Goal: Information Seeking & Learning: Learn about a topic

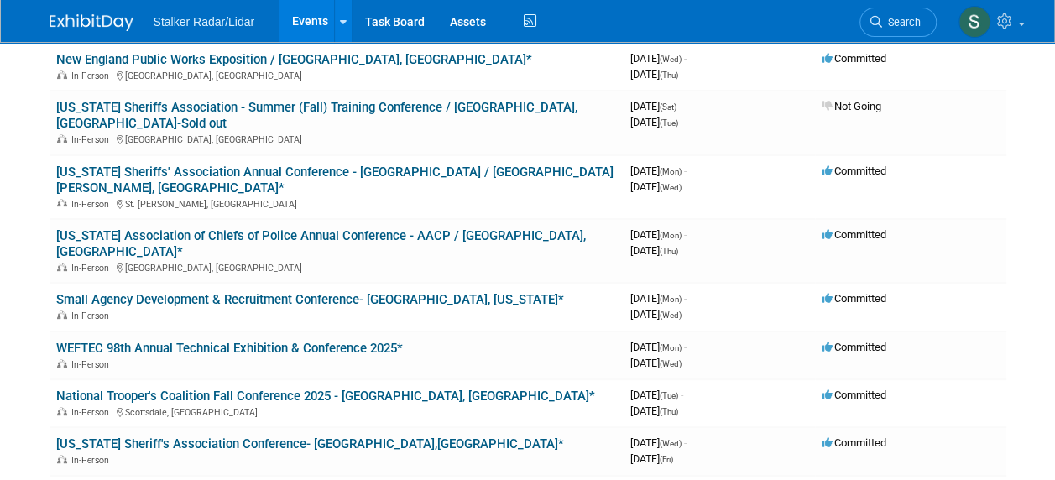
scroll to position [201, 0]
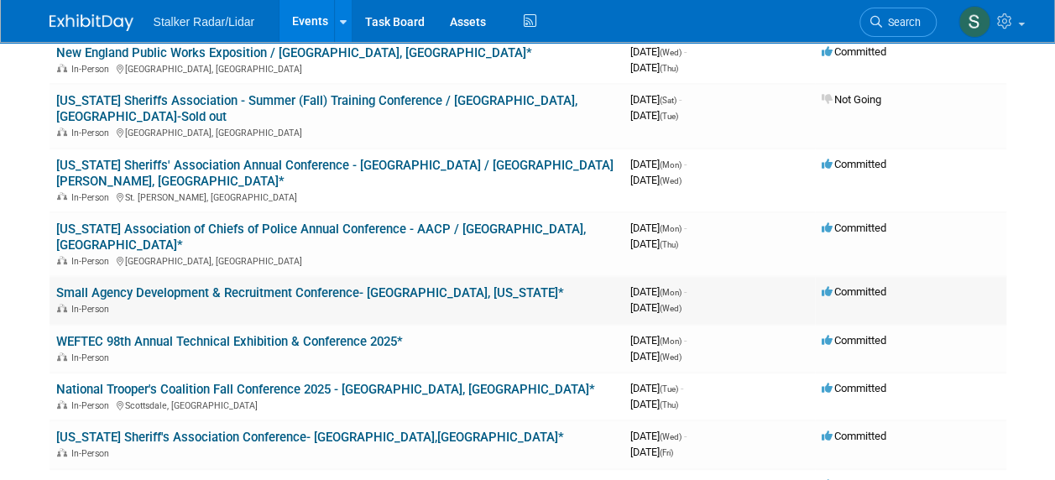
click at [92, 285] on link "Small Agency Development & Recruitment Conference- [GEOGRAPHIC_DATA], [US_STATE…" at bounding box center [310, 292] width 508 height 15
click at [153, 334] on link "WEFTEC 98th Annual Technical Exhibition & Conference 2025*" at bounding box center [229, 341] width 347 height 15
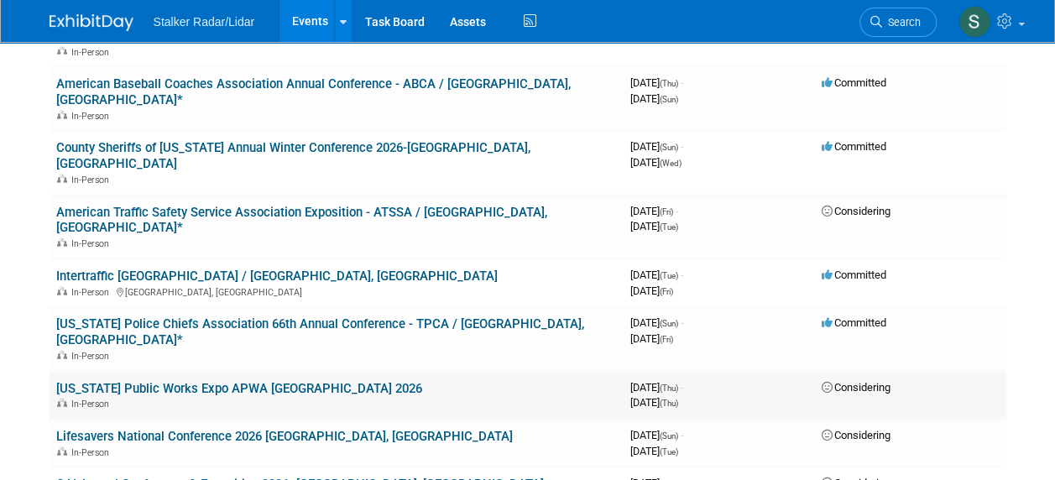
scroll to position [1908, 0]
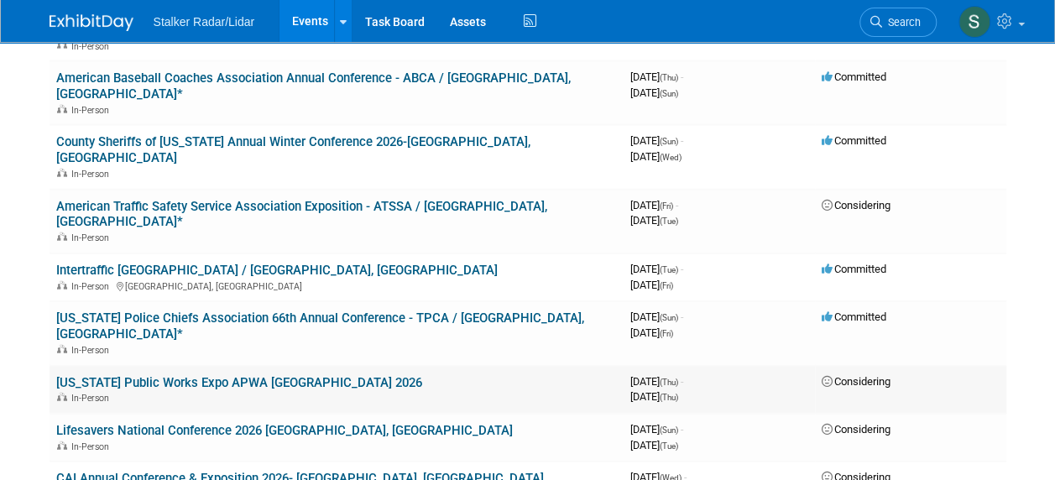
click at [165, 471] on link "CAI Annual Conference & Exposition 2026- [GEOGRAPHIC_DATA], [GEOGRAPHIC_DATA]" at bounding box center [299, 478] width 487 height 15
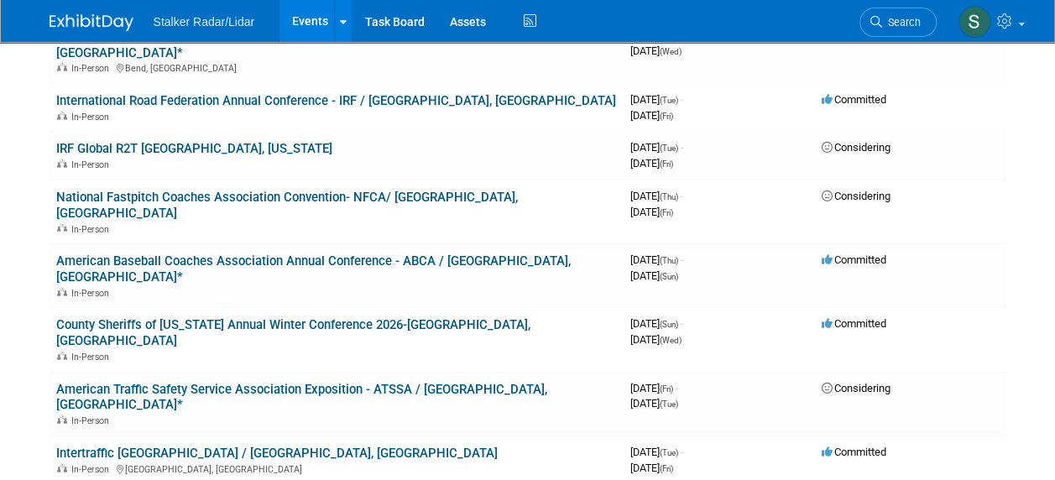
scroll to position [1680, 0]
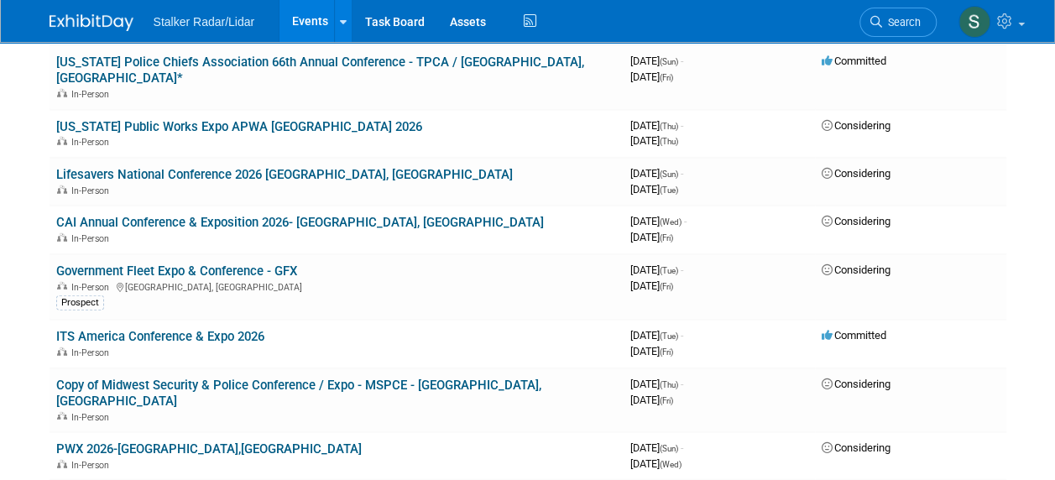
scroll to position [2167, 0]
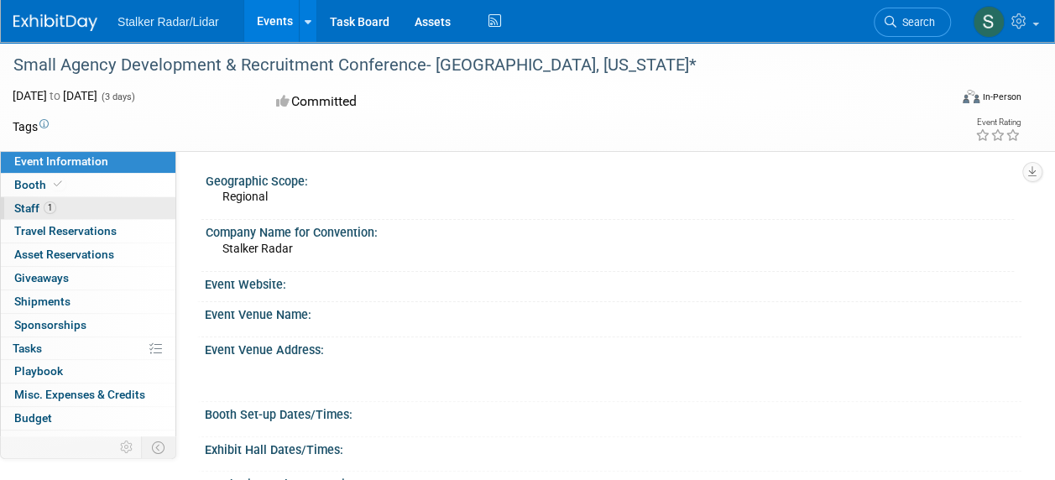
click at [31, 210] on span "Staff 1" at bounding box center [35, 207] width 42 height 13
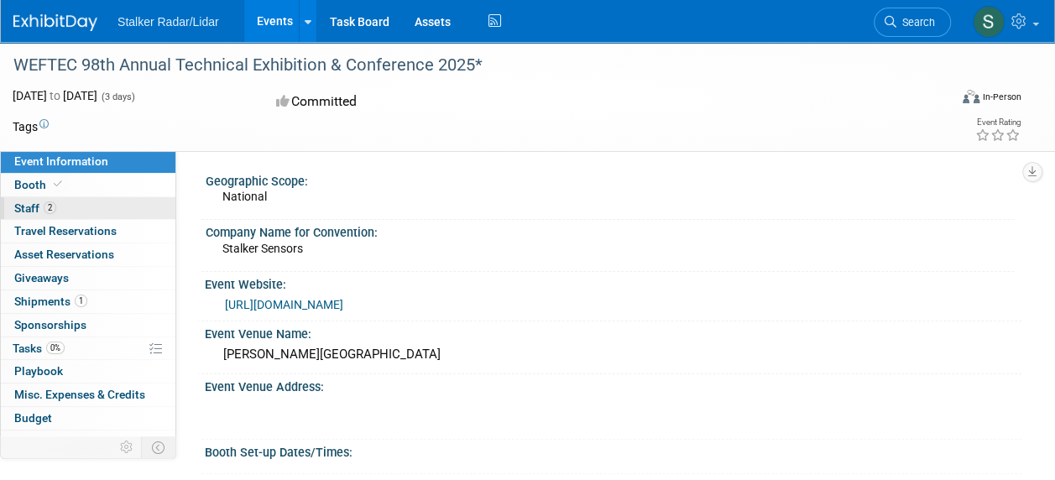
click at [39, 204] on span "Staff 2" at bounding box center [35, 207] width 42 height 13
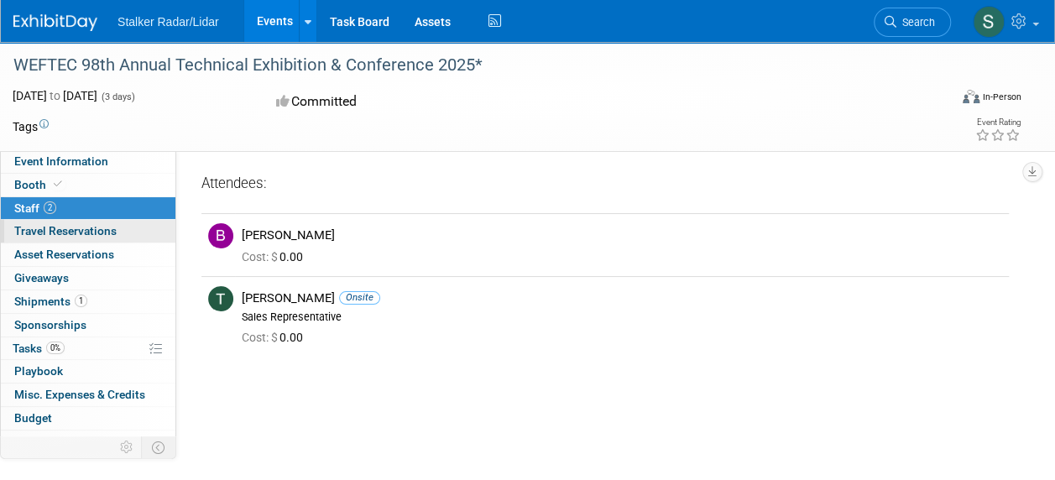
click at [40, 231] on span "Travel Reservations 0" at bounding box center [65, 230] width 102 height 13
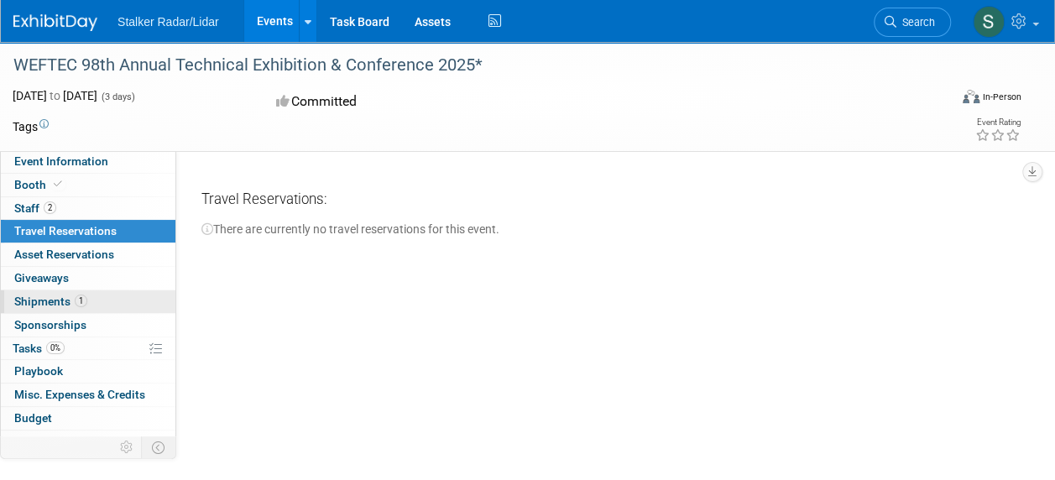
click at [49, 300] on span "Shipments 1" at bounding box center [50, 300] width 73 height 13
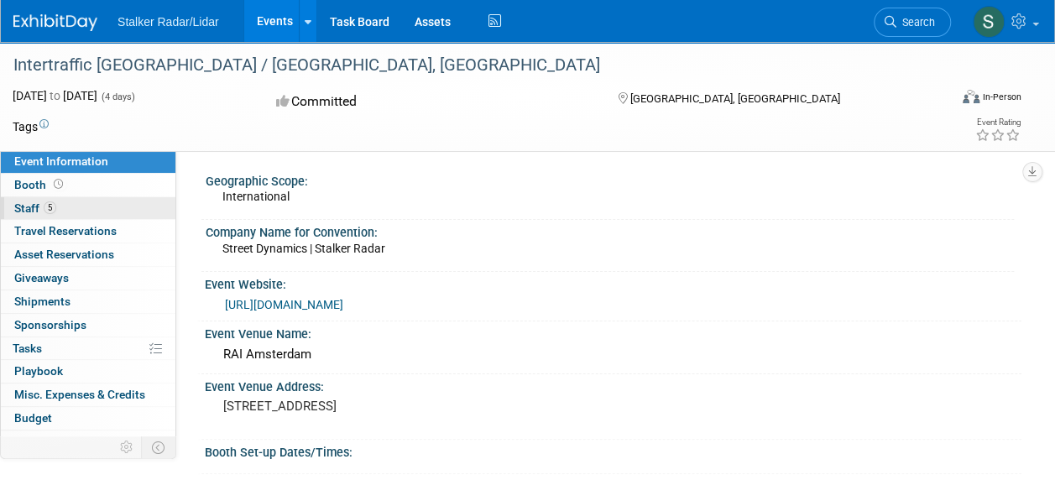
click at [38, 206] on span "Staff 5" at bounding box center [35, 207] width 42 height 13
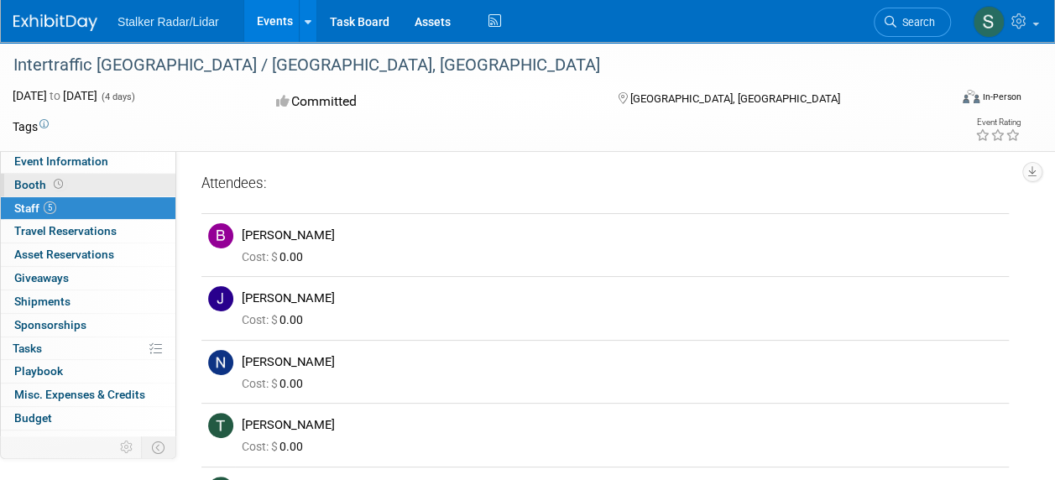
click at [56, 185] on icon at bounding box center [58, 184] width 9 height 9
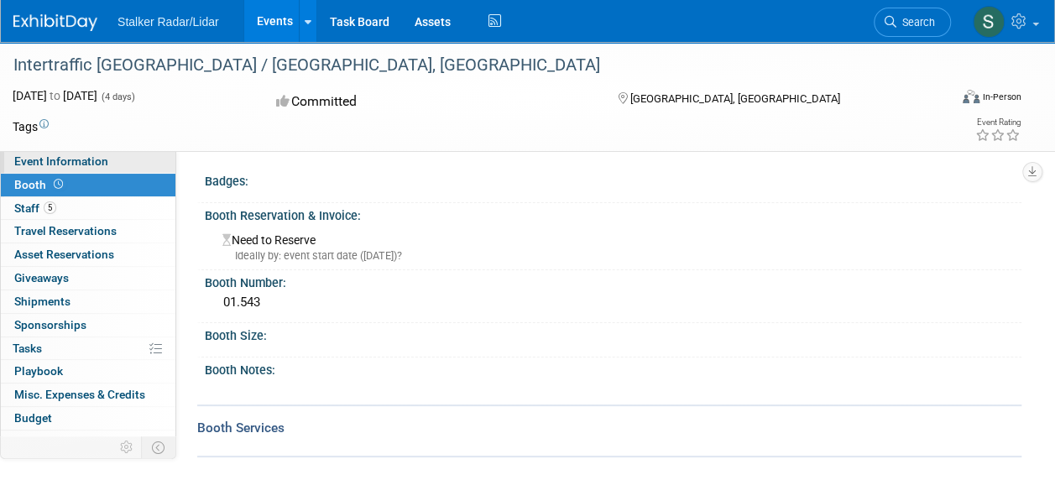
click at [62, 162] on span "Event Information" at bounding box center [61, 160] width 94 height 13
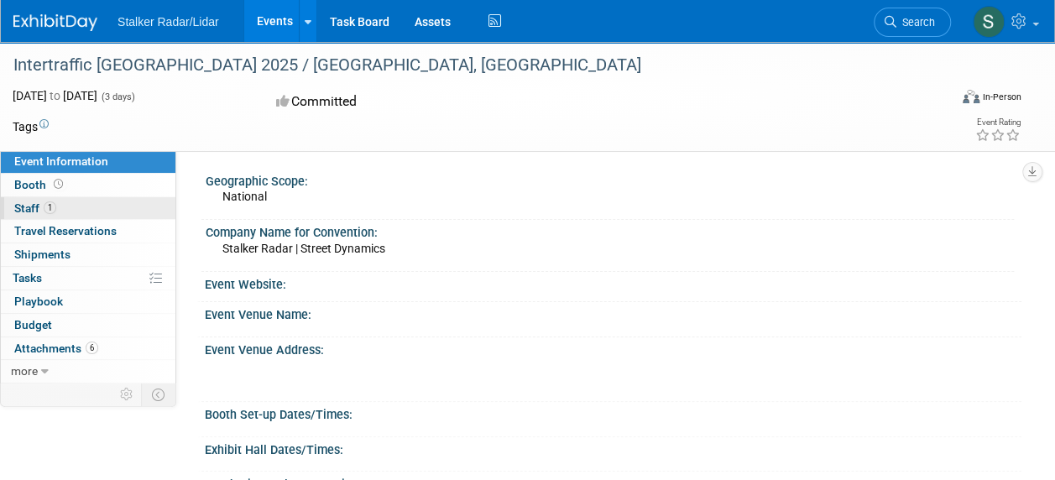
click at [44, 209] on span "1" at bounding box center [50, 207] width 13 height 13
